Goal: Task Accomplishment & Management: Complete application form

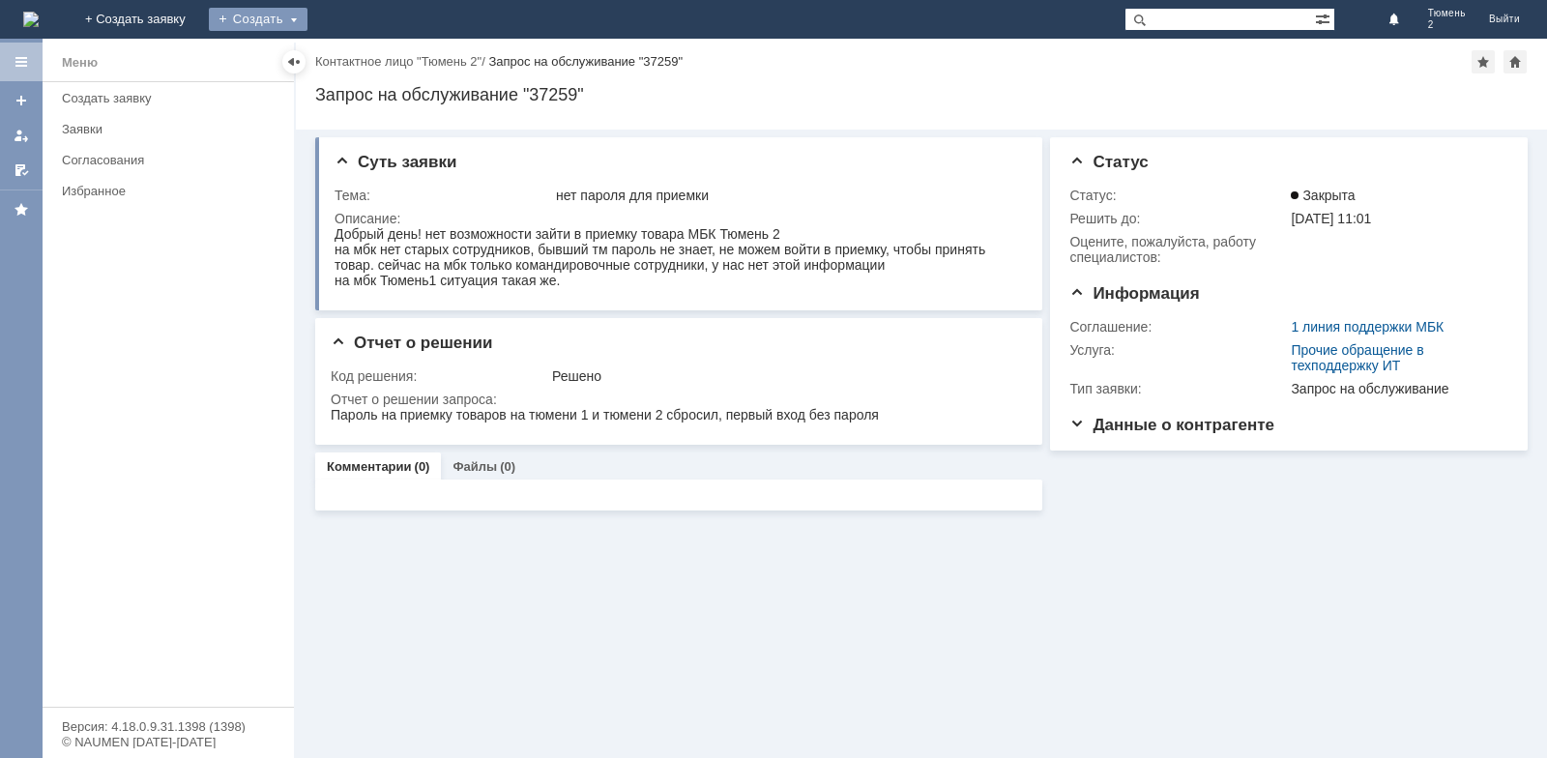
click at [307, 16] on div "Создать" at bounding box center [258, 19] width 99 height 23
click at [360, 69] on link "Заявка" at bounding box center [286, 57] width 147 height 23
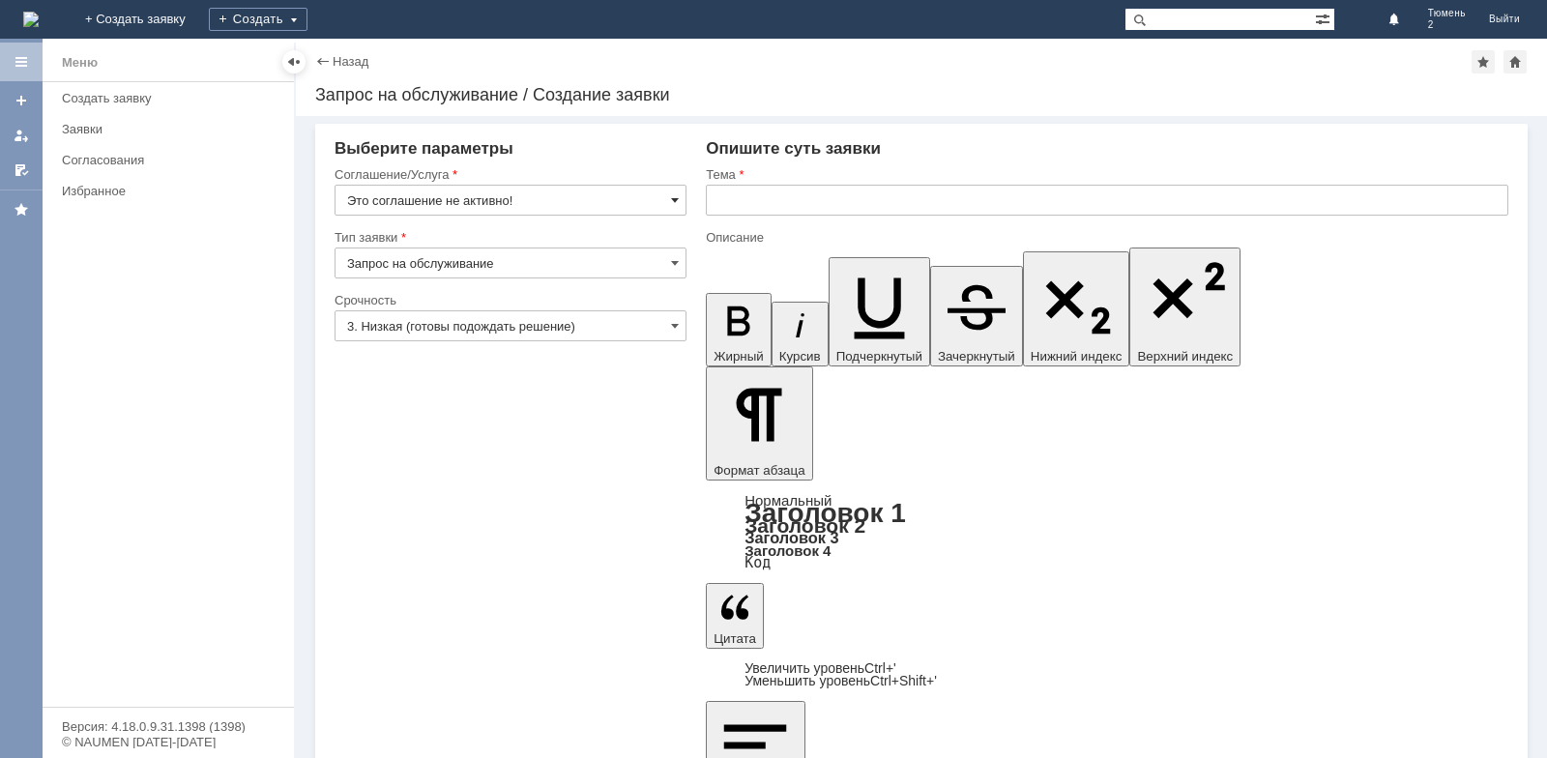
click at [677, 201] on span at bounding box center [675, 199] width 8 height 15
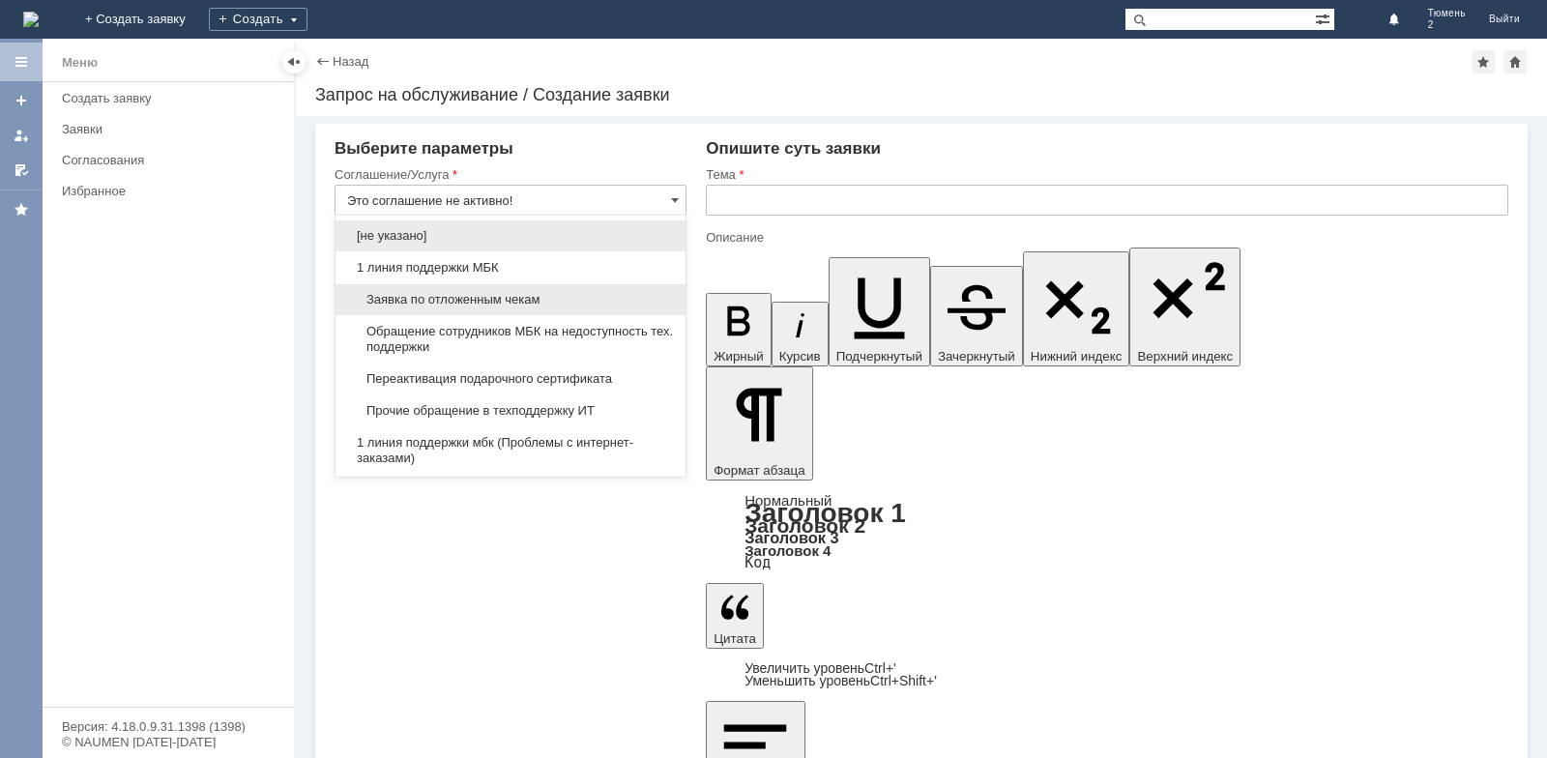
click at [515, 300] on span "Заявка по отложенным чекам" at bounding box center [510, 299] width 327 height 15
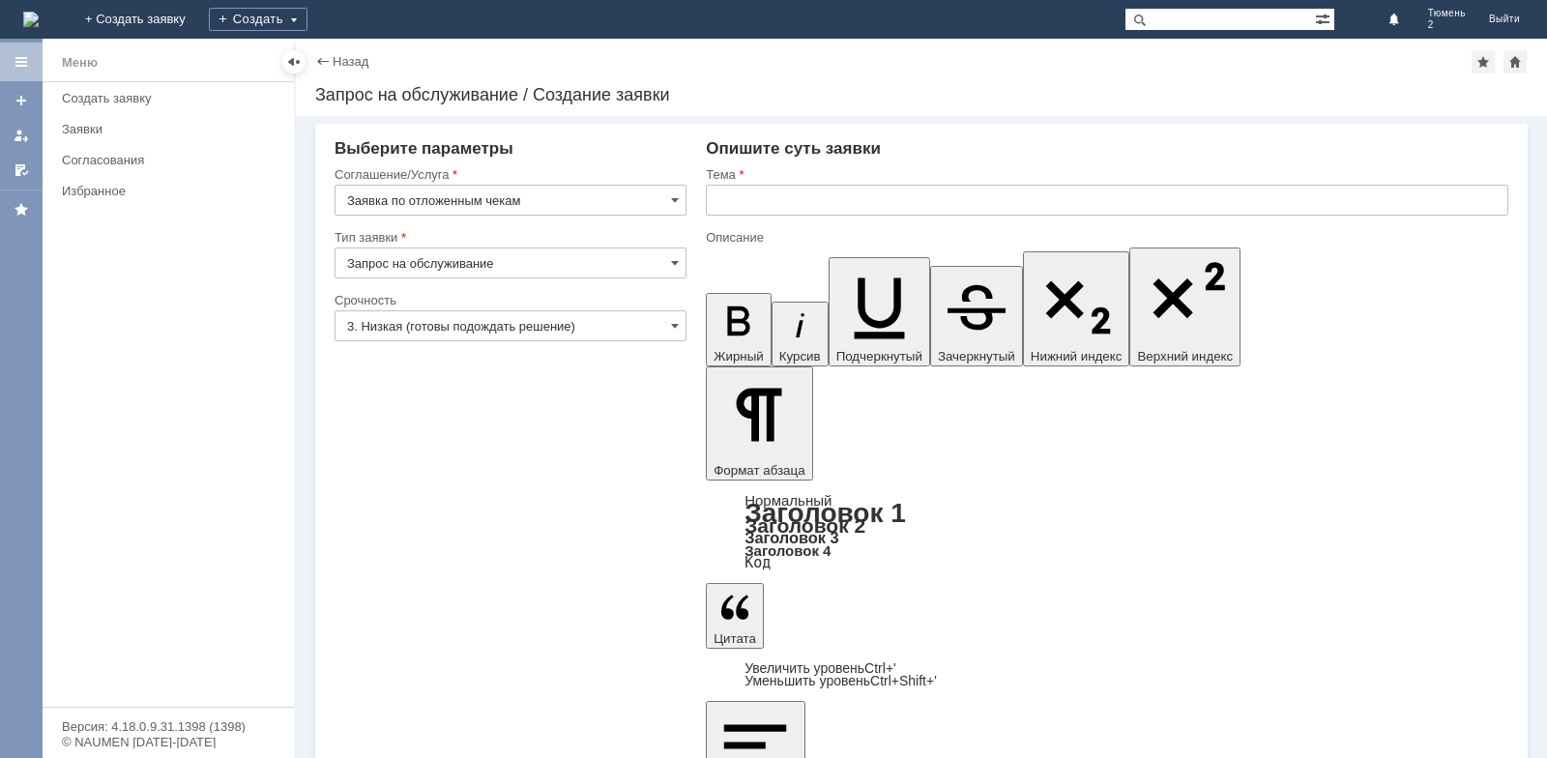
type input "Заявка по отложенным чекам"
click at [739, 201] on input "text" at bounding box center [1107, 200] width 803 height 31
type input "о"
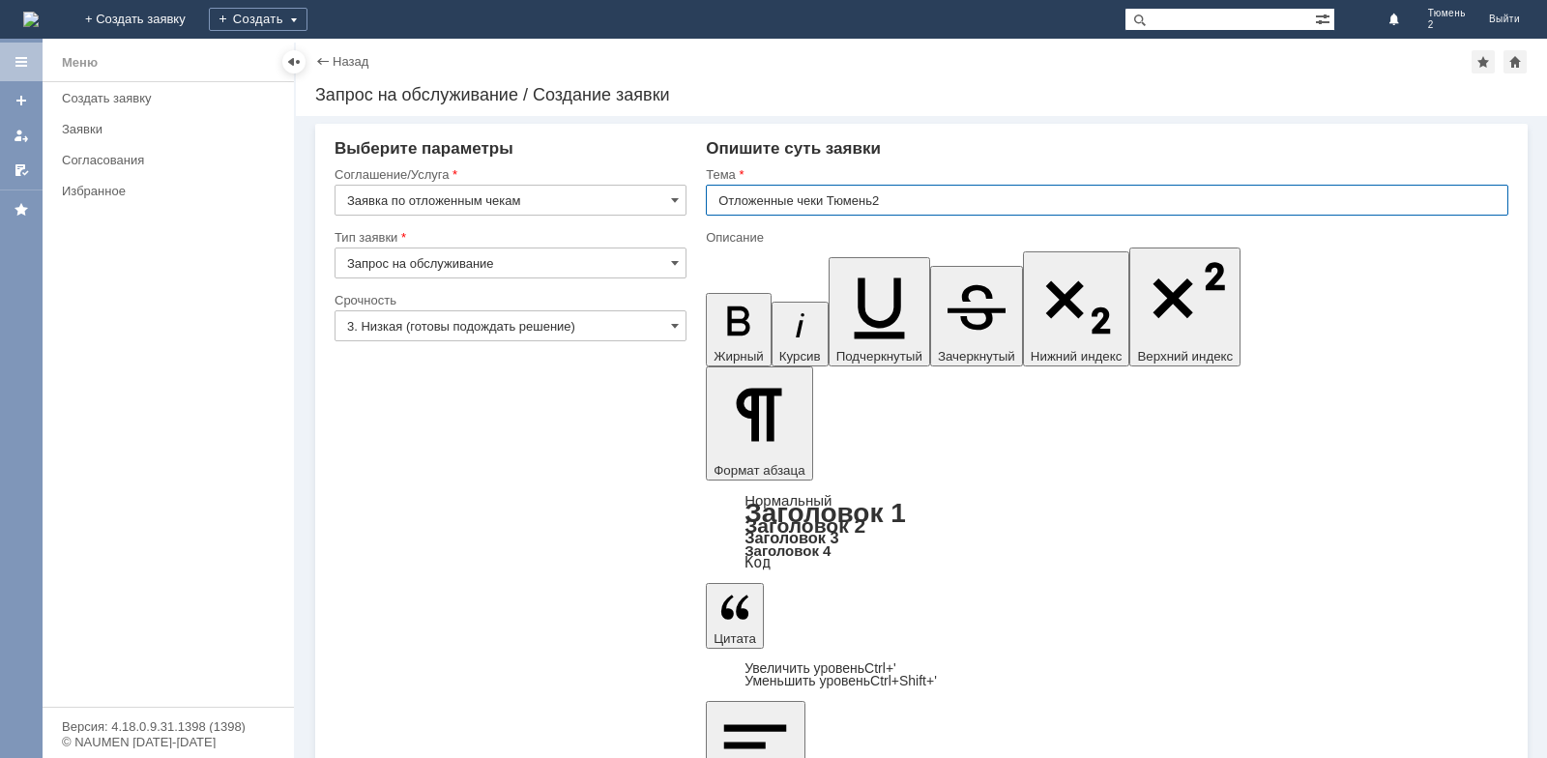
type input "Отложенные чеки Тюмень2"
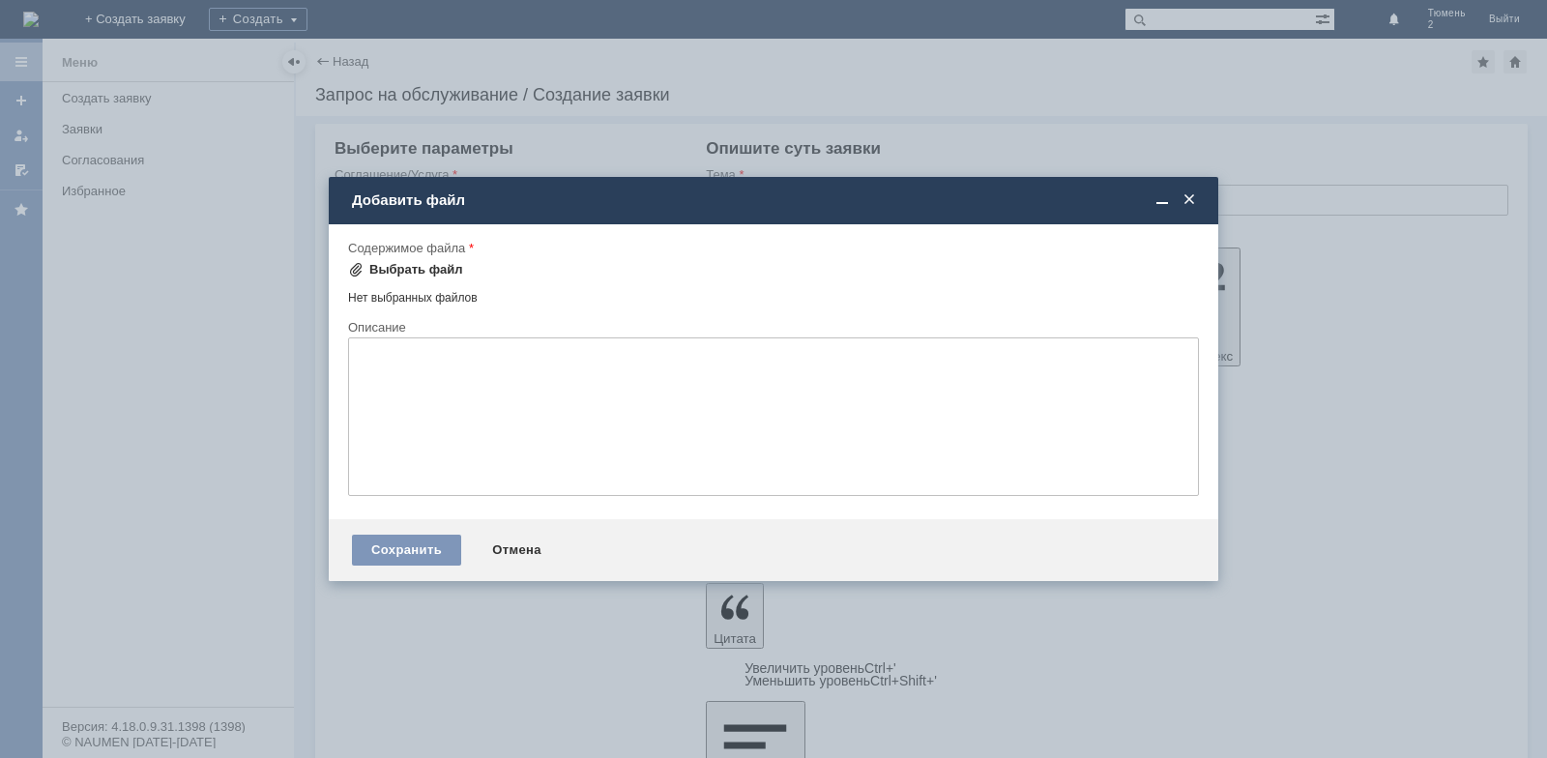
click at [450, 263] on div "Выбрать файл" at bounding box center [416, 269] width 94 height 15
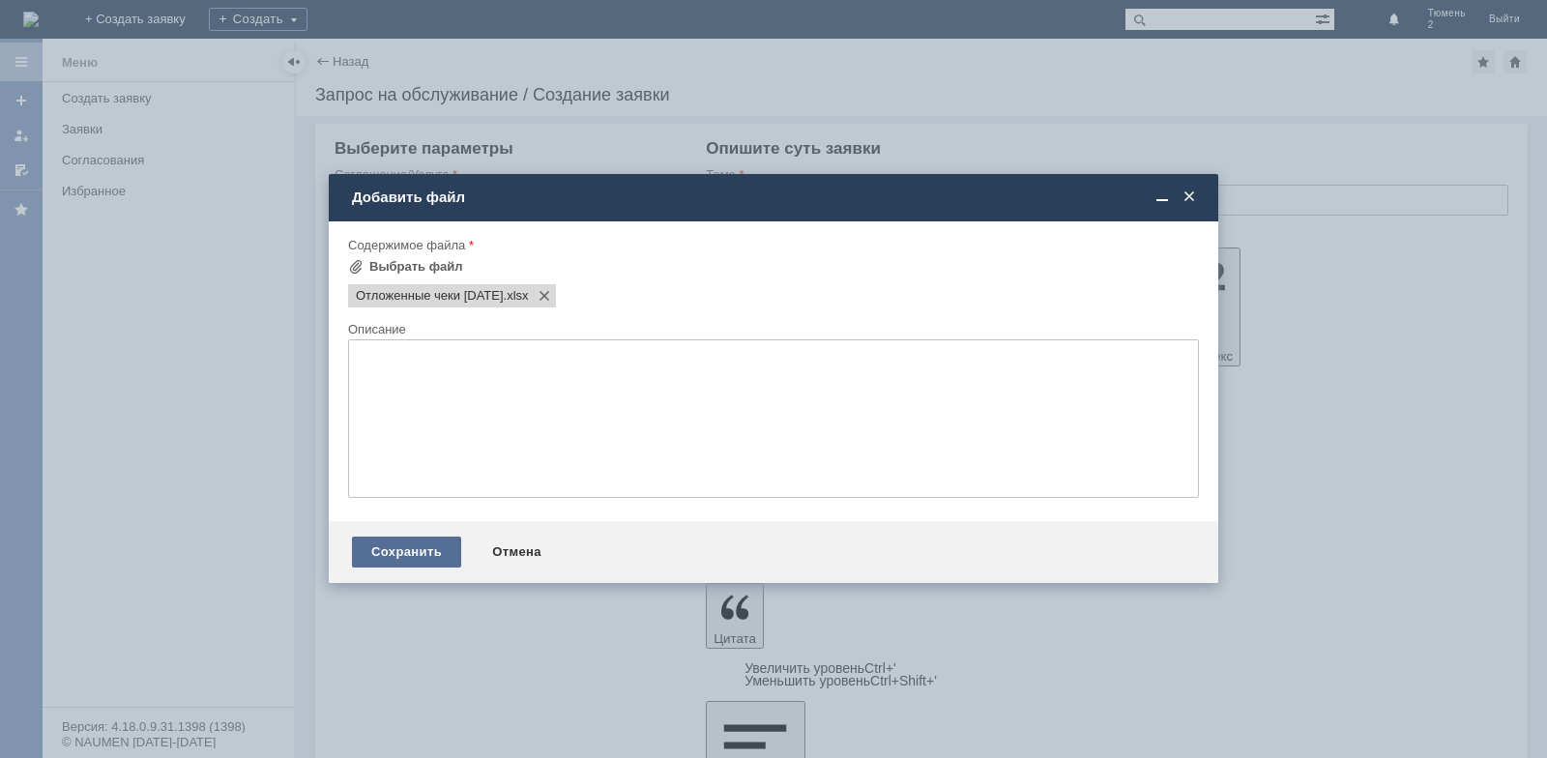
click at [397, 548] on div "Сохранить" at bounding box center [406, 552] width 109 height 31
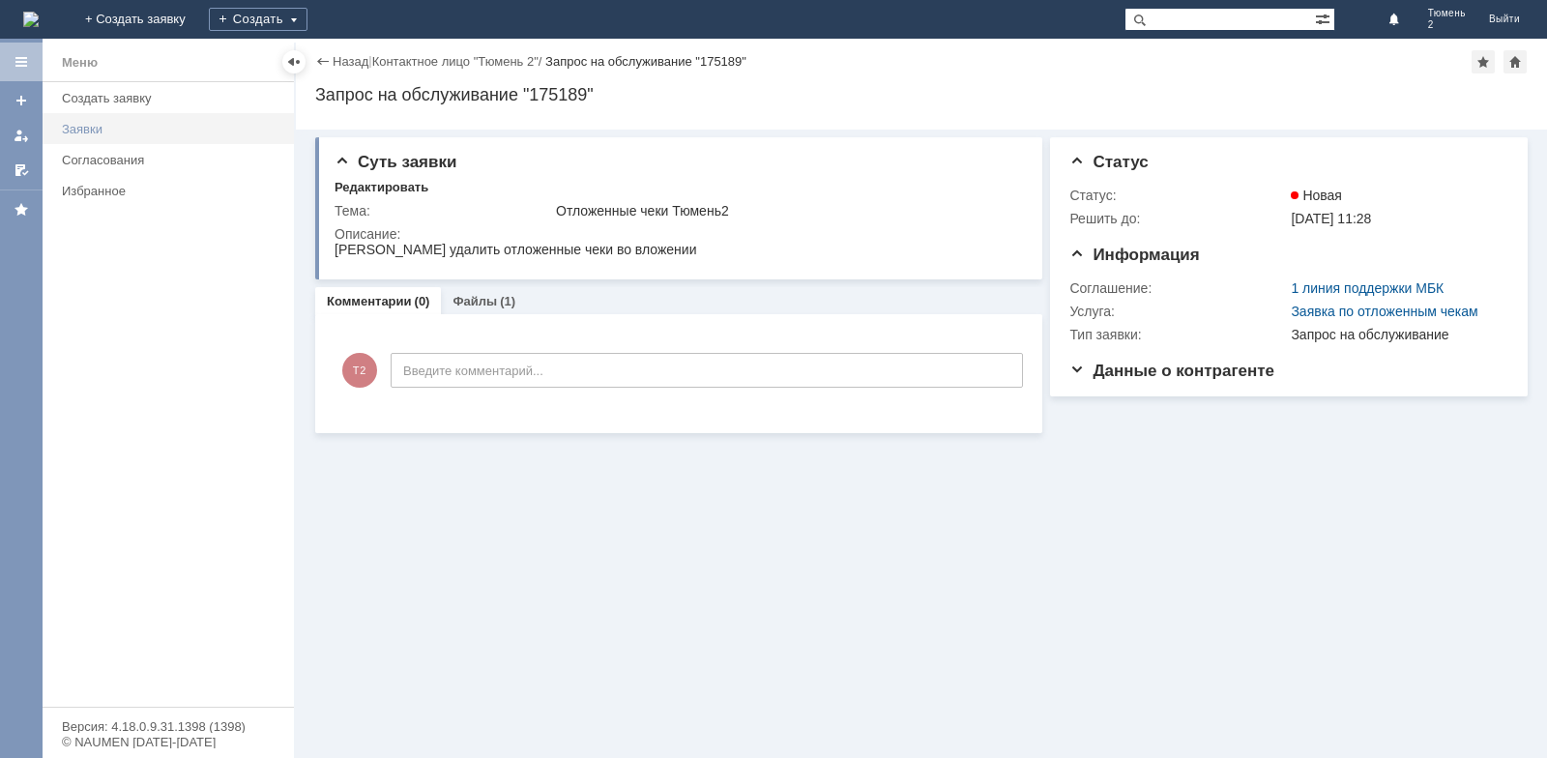
click at [136, 123] on div "Заявки" at bounding box center [172, 129] width 220 height 15
